Goal: Communication & Community: Connect with others

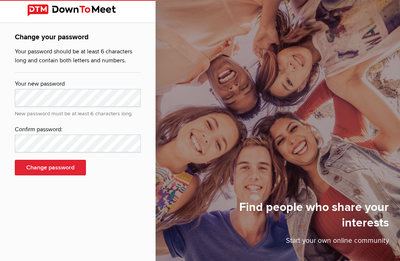
click at [57, 13] on img at bounding box center [77, 10] width 101 height 12
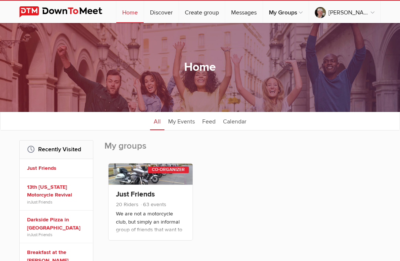
click at [146, 197] on link "Just Friends" at bounding box center [135, 194] width 39 height 9
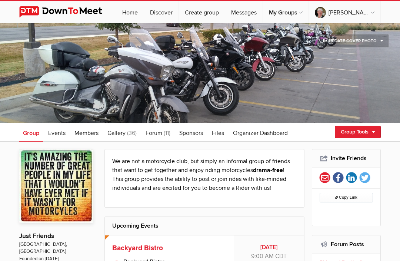
click at [58, 137] on link "Events" at bounding box center [56, 132] width 25 height 19
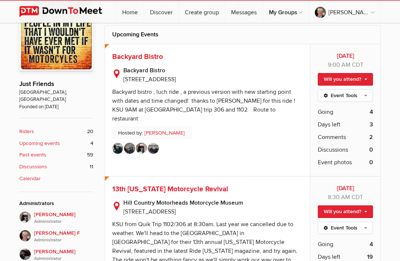
scroll to position [197, 0]
click at [210, 111] on div "Backyard bistro , luch ride , a previous version with new starting point with d…" at bounding box center [203, 105] width 183 height 34
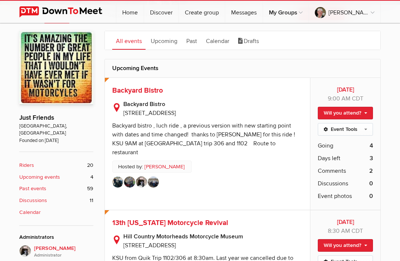
scroll to position [171, 0]
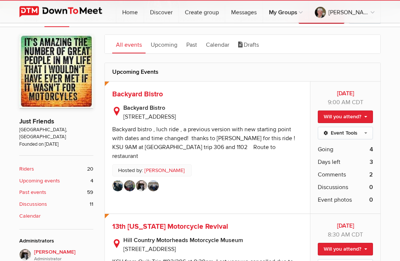
click at [150, 95] on span "Backyard Bistro" at bounding box center [137, 94] width 51 height 9
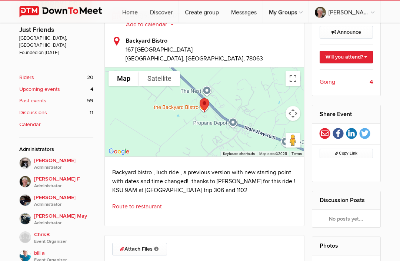
scroll to position [263, 0]
click at [144, 207] on link "Route to restaurant" at bounding box center [137, 206] width 50 height 7
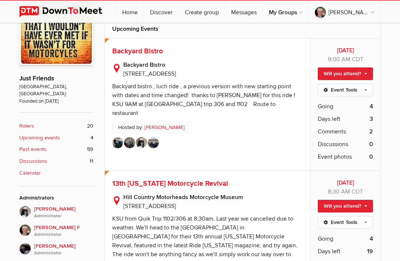
scroll to position [215, 0]
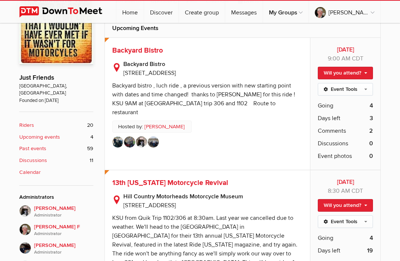
click at [332, 105] on span "Going" at bounding box center [326, 105] width 16 height 9
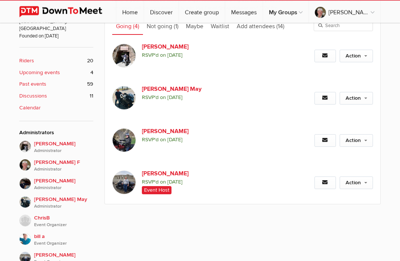
scroll to position [280, 0]
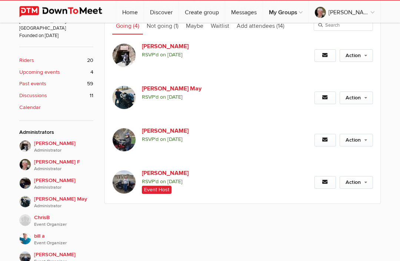
click at [131, 139] on img at bounding box center [124, 140] width 24 height 24
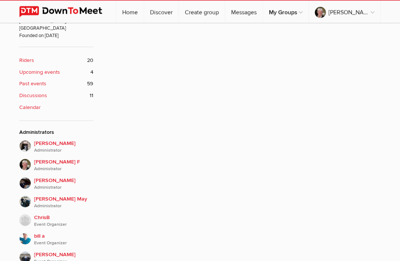
scroll to position [180, 0]
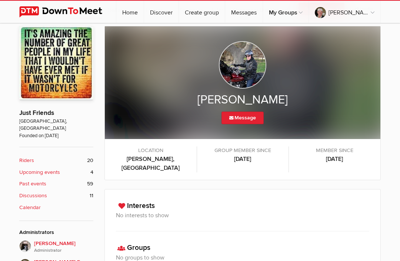
click at [249, 67] on img at bounding box center [242, 64] width 47 height 47
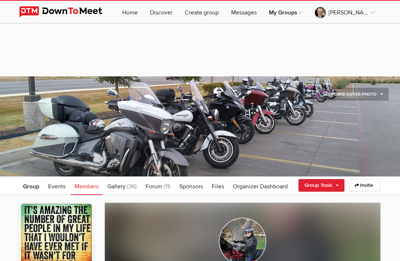
scroll to position [0, 0]
